Goal: Use online tool/utility

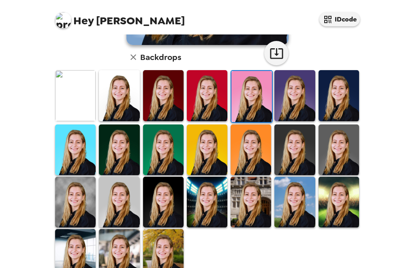
click at [347, 207] on img at bounding box center [339, 202] width 41 height 51
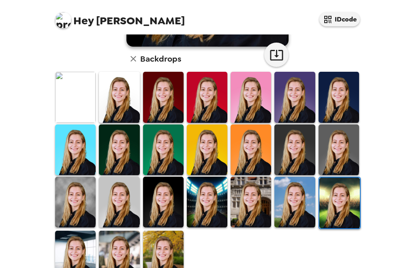
click at [202, 209] on img at bounding box center [207, 202] width 41 height 51
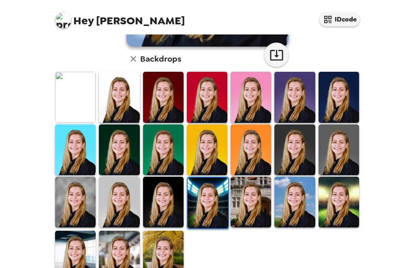
click at [166, 200] on img at bounding box center [163, 202] width 41 height 51
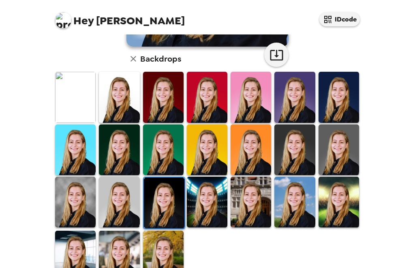
click at [208, 213] on img at bounding box center [207, 202] width 41 height 51
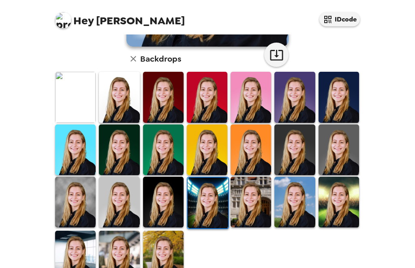
click at [130, 58] on icon "button" at bounding box center [134, 59] width 10 height 10
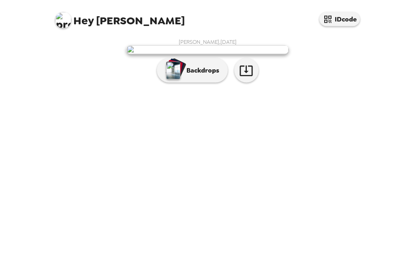
scroll to position [26, 0]
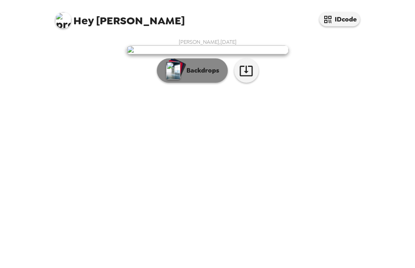
click at [179, 80] on img "button" at bounding box center [173, 71] width 14 height 18
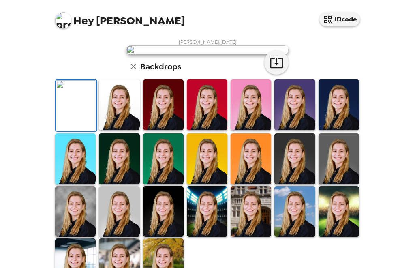
click at [303, 130] on img at bounding box center [295, 105] width 41 height 51
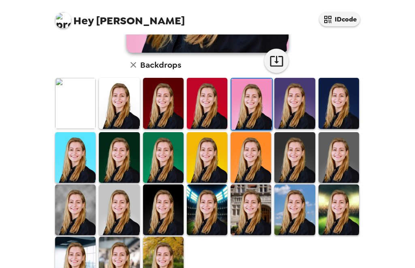
scroll to position [198, 0]
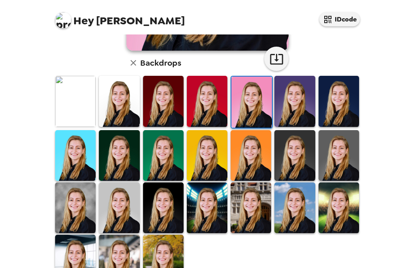
click at [114, 235] on img at bounding box center [119, 260] width 41 height 51
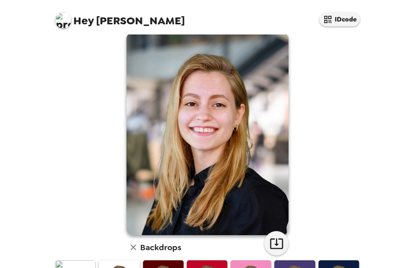
scroll to position [13, 0]
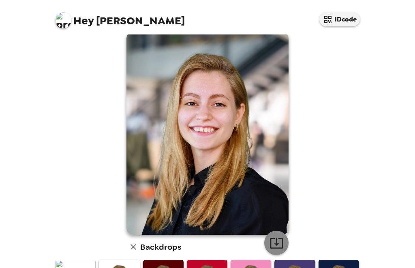
click at [280, 241] on icon "button" at bounding box center [277, 243] width 14 height 14
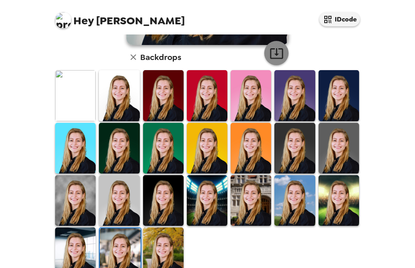
scroll to position [8, 0]
click at [217, 137] on img at bounding box center [207, 148] width 41 height 51
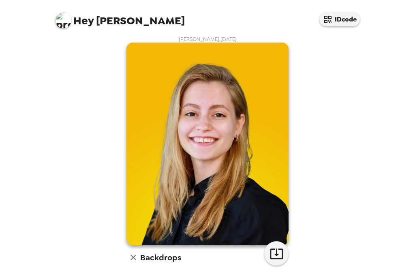
scroll to position [4, 0]
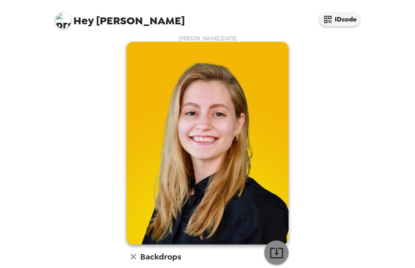
click at [280, 248] on icon "button" at bounding box center [276, 253] width 13 height 11
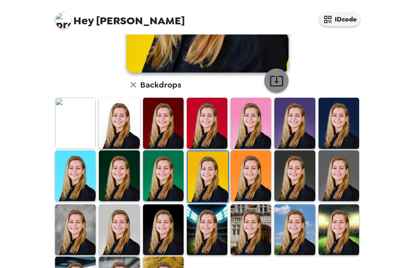
scroll to position [185, 0]
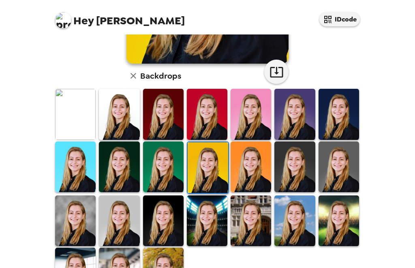
click at [64, 168] on img at bounding box center [75, 167] width 41 height 51
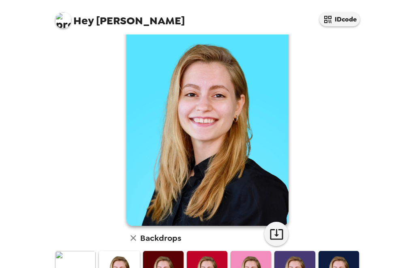
scroll to position [23, 0]
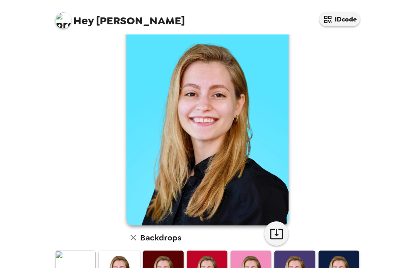
click at [272, 209] on img at bounding box center [208, 124] width 162 height 203
click at [275, 229] on icon "button" at bounding box center [276, 234] width 13 height 11
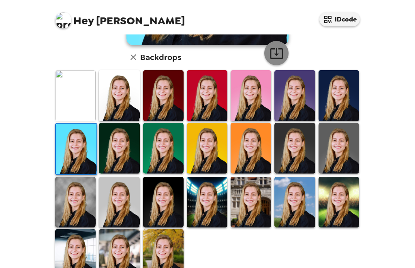
scroll to position [26, 0]
click at [258, 177] on img at bounding box center [251, 202] width 41 height 51
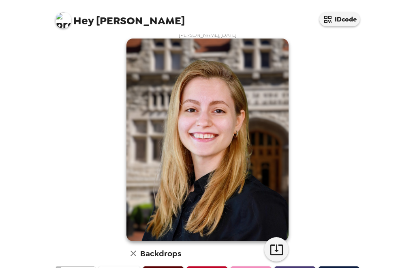
scroll to position [5, 0]
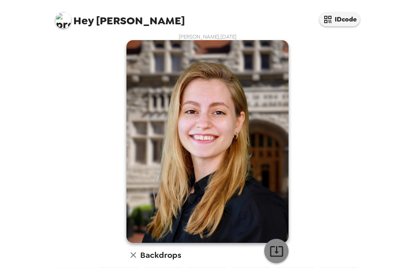
click at [277, 244] on icon "button" at bounding box center [277, 251] width 14 height 14
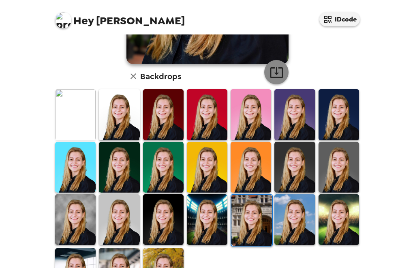
scroll to position [185, 0]
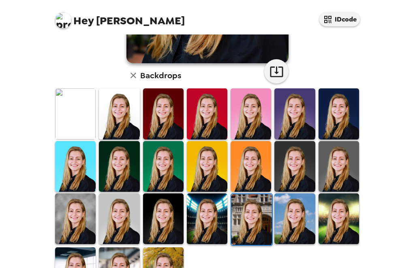
click at [74, 202] on img at bounding box center [75, 219] width 41 height 51
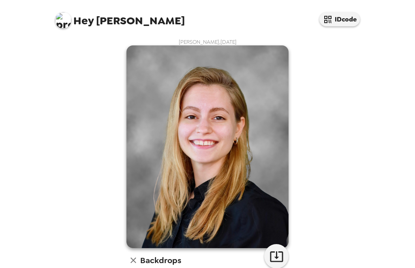
scroll to position [0, 0]
click at [275, 249] on icon "button" at bounding box center [277, 256] width 14 height 14
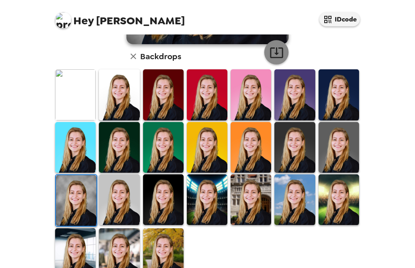
scroll to position [203, 0]
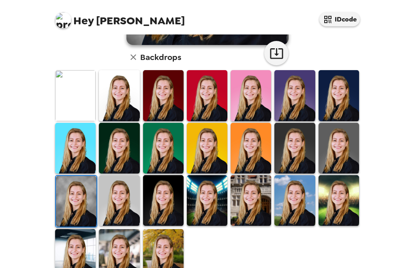
click at [120, 123] on img at bounding box center [119, 148] width 41 height 51
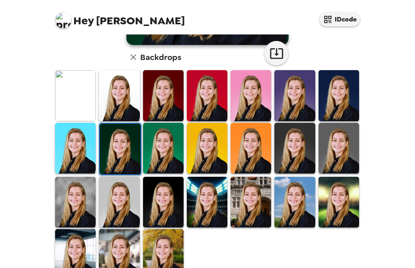
scroll to position [202, 0]
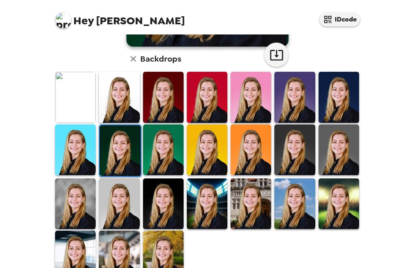
click at [114, 136] on img at bounding box center [120, 150] width 41 height 51
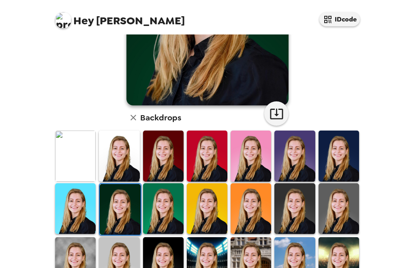
scroll to position [154, 0]
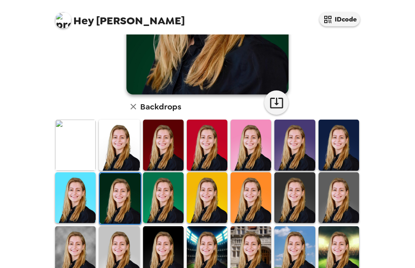
click at [151, 202] on img at bounding box center [163, 197] width 41 height 51
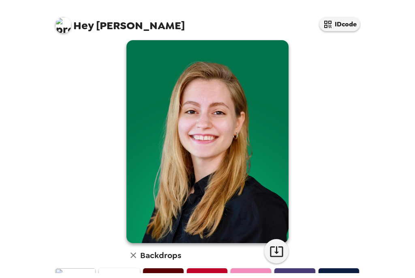
scroll to position [22, 0]
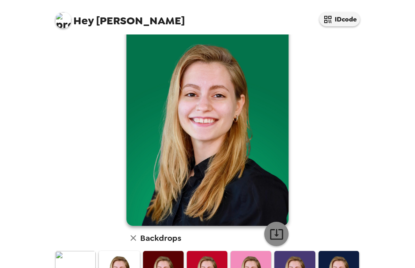
click at [287, 236] on button "button" at bounding box center [277, 234] width 24 height 24
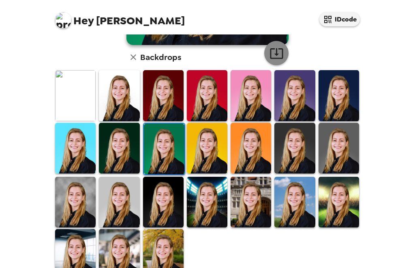
scroll to position [26, 0]
click at [120, 190] on img at bounding box center [119, 202] width 41 height 51
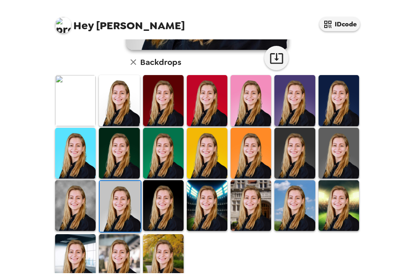
scroll to position [0, 0]
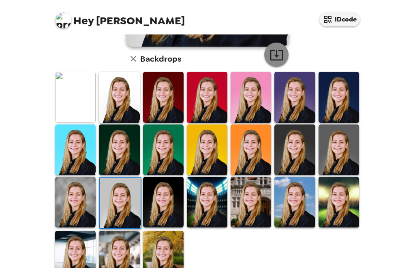
click at [284, 55] on button "button" at bounding box center [277, 55] width 24 height 24
click at [260, 151] on img at bounding box center [251, 150] width 41 height 51
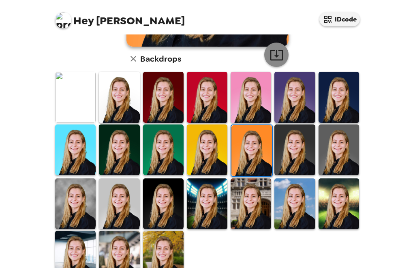
click at [280, 56] on icon "button" at bounding box center [277, 55] width 14 height 14
click at [349, 130] on img at bounding box center [339, 150] width 41 height 51
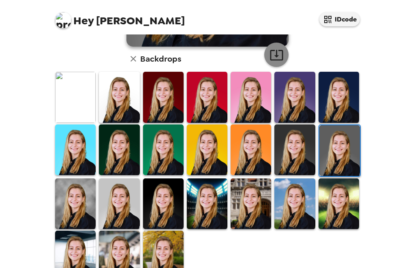
click at [282, 53] on icon "button" at bounding box center [277, 55] width 14 height 14
click at [308, 147] on img at bounding box center [295, 150] width 41 height 51
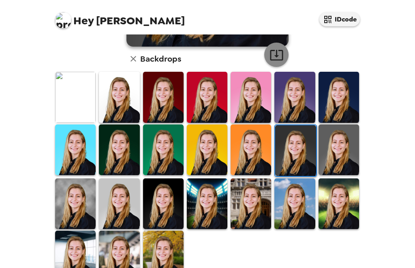
click at [280, 52] on icon "button" at bounding box center [277, 55] width 14 height 14
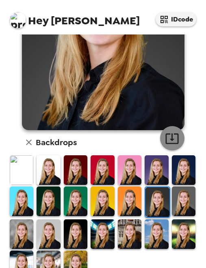
scroll to position [172, 0]
click at [186, 166] on img at bounding box center [184, 170] width 24 height 30
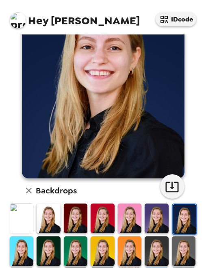
scroll to position [85, 0]
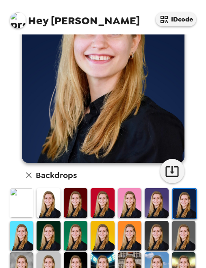
click at [159, 215] on img at bounding box center [156, 203] width 24 height 30
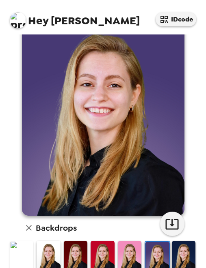
scroll to position [33, 0]
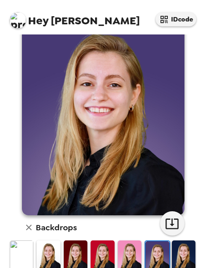
click at [25, 254] on img at bounding box center [22, 256] width 24 height 30
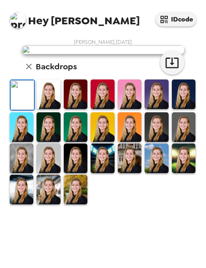
click at [151, 109] on img at bounding box center [156, 95] width 24 height 30
